Goal: Task Accomplishment & Management: Use online tool/utility

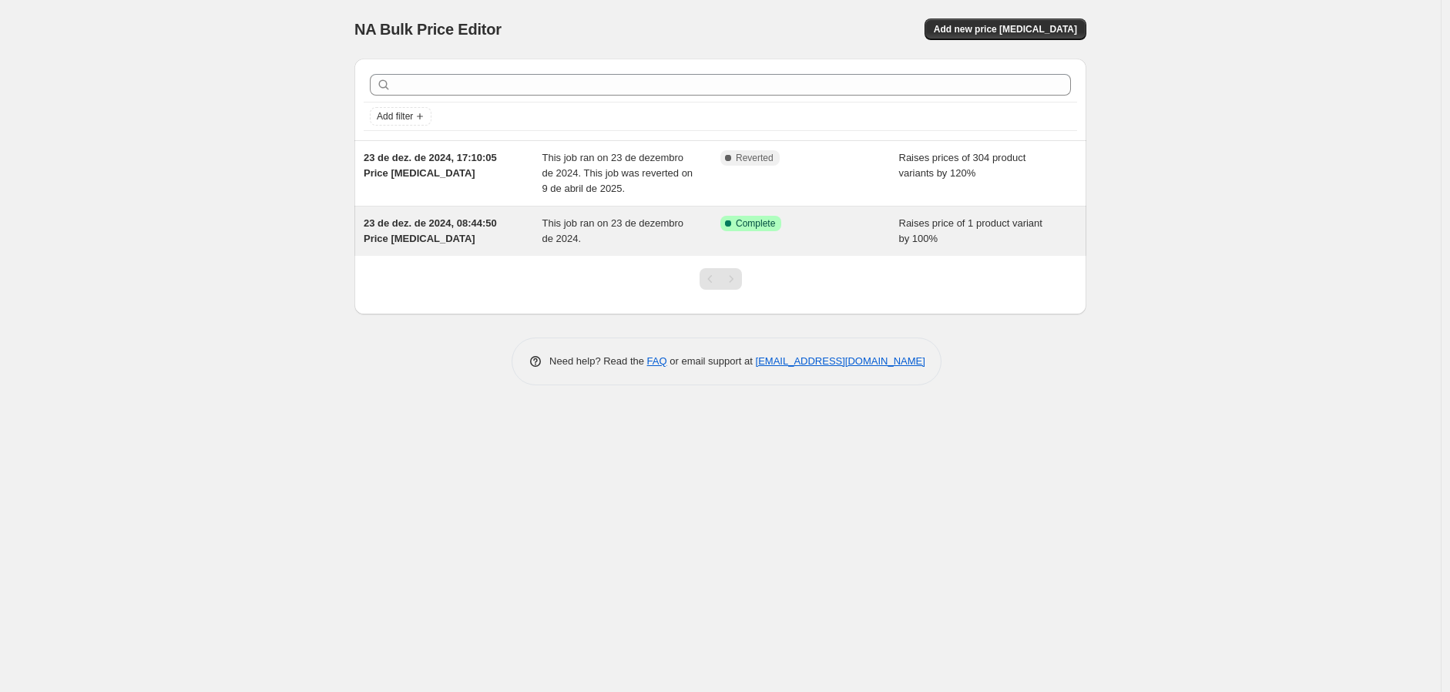
click at [599, 227] on span "This job ran on 23 de dezembro de 2024." at bounding box center [613, 230] width 142 height 27
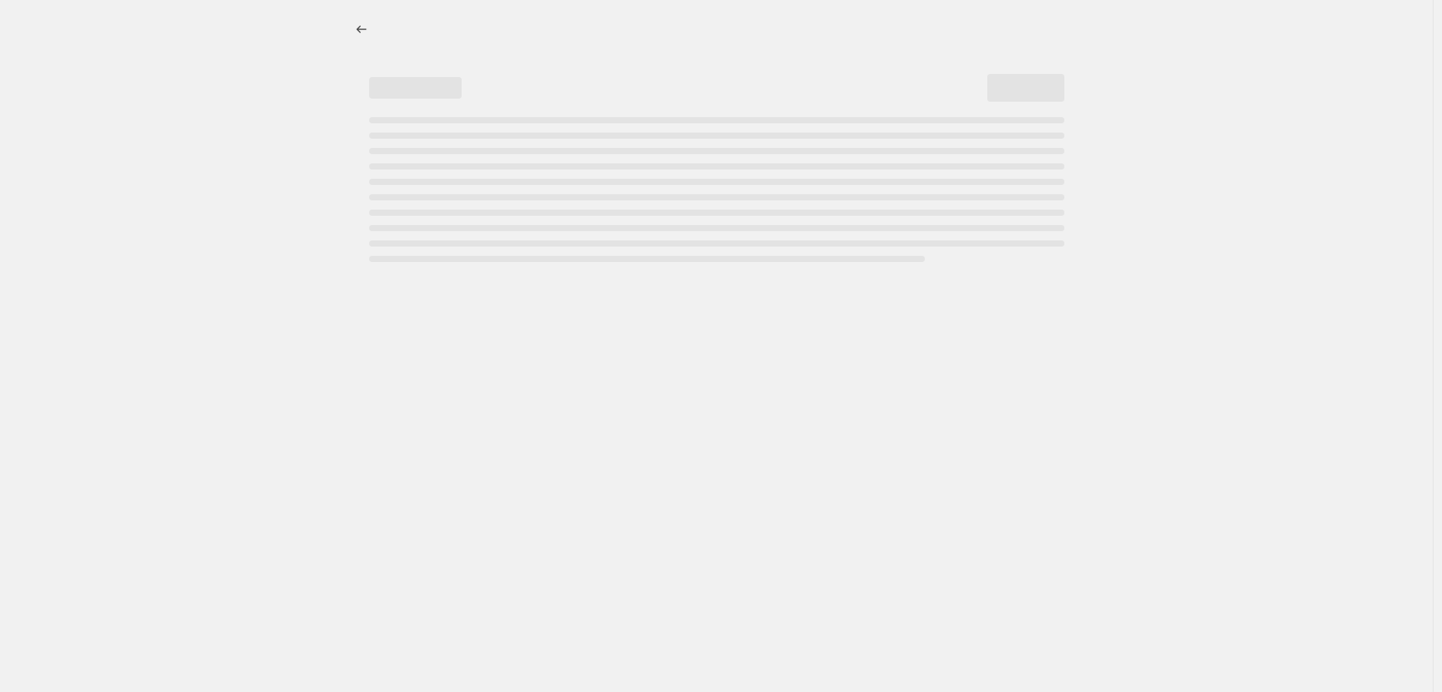
select select "percentage"
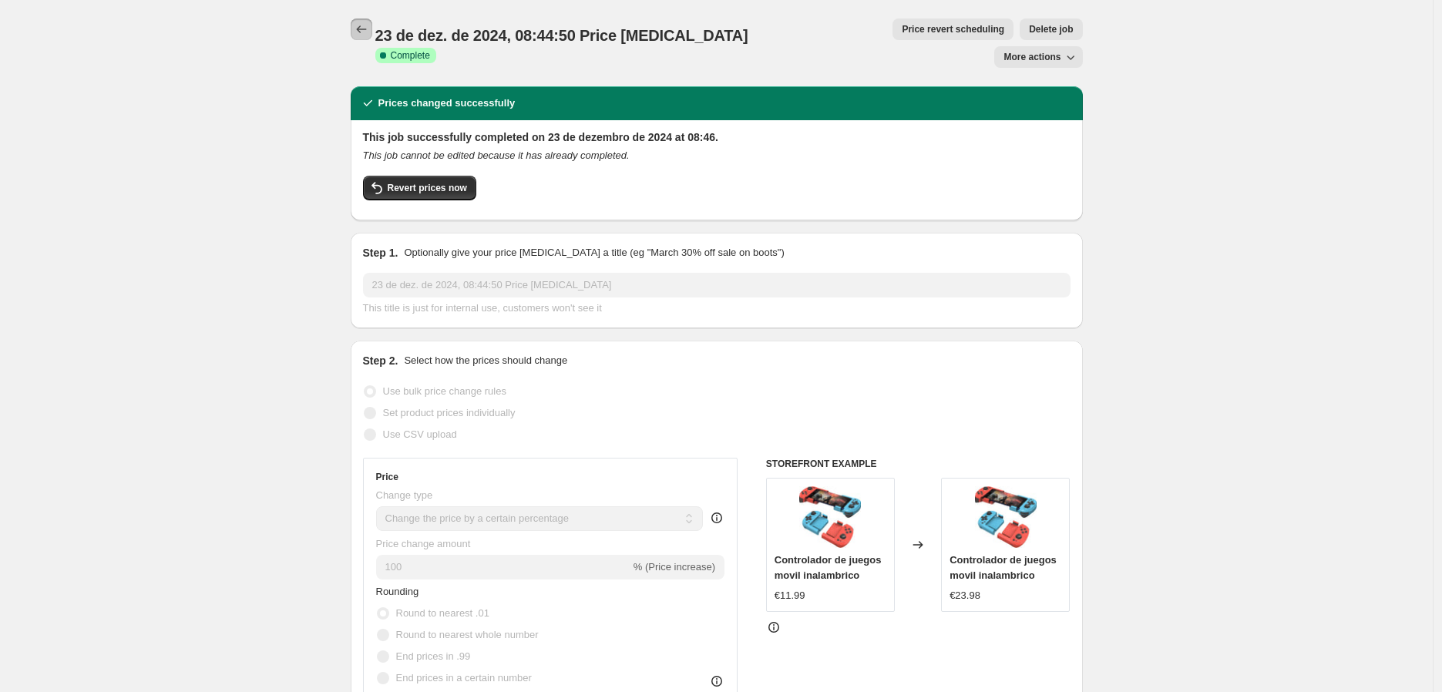
click at [367, 28] on icon "Price change jobs" at bounding box center [361, 29] width 15 height 15
